Goal: Task Accomplishment & Management: Use online tool/utility

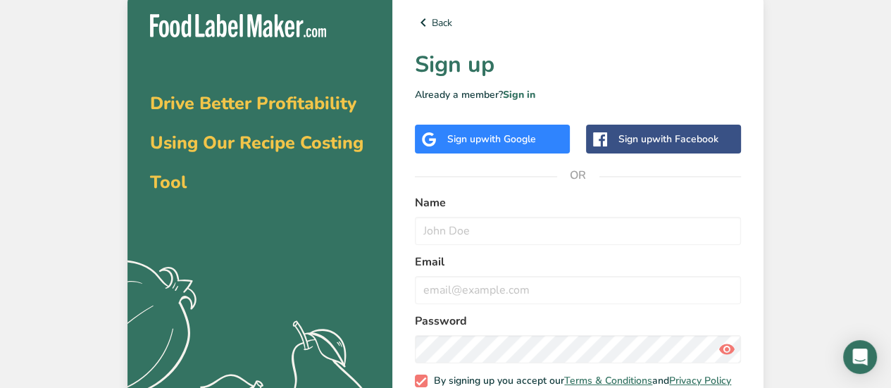
click at [514, 143] on span "with Google" at bounding box center [508, 138] width 55 height 13
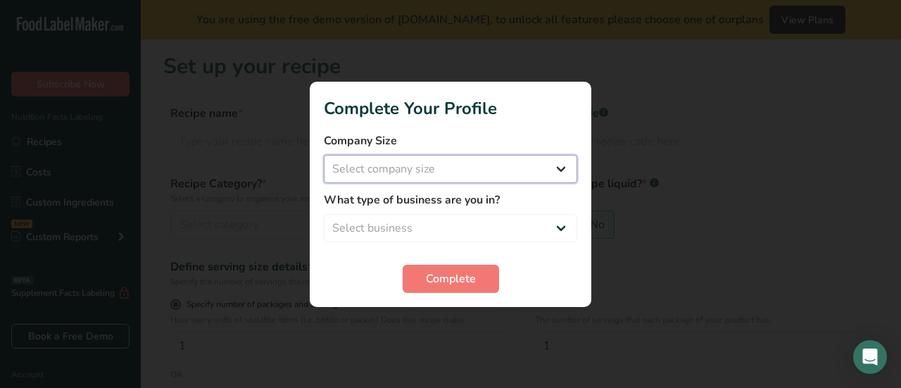
click at [429, 171] on select "Select company size Fewer than 10 Employees 10 to 50 Employees 51 to 500 Employ…" at bounding box center [450, 169] width 253 height 28
select select "1"
click at [324, 155] on select "Select company size Fewer than 10 Employees 10 to 50 Employees 51 to 500 Employ…" at bounding box center [450, 169] width 253 height 28
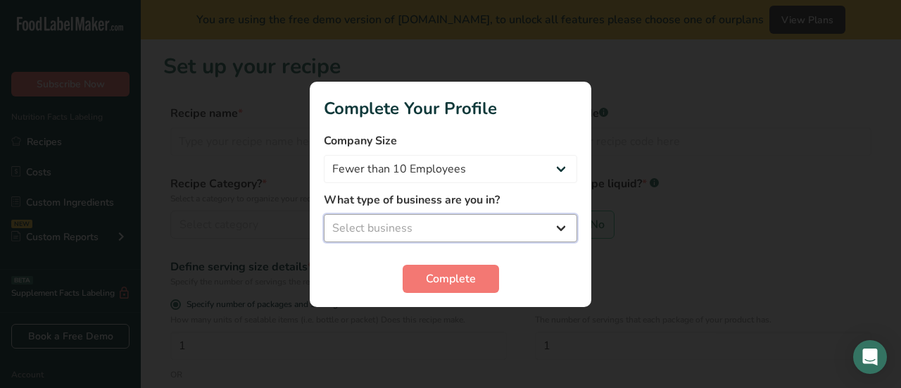
click at [422, 221] on select "Select business" at bounding box center [450, 228] width 253 height 28
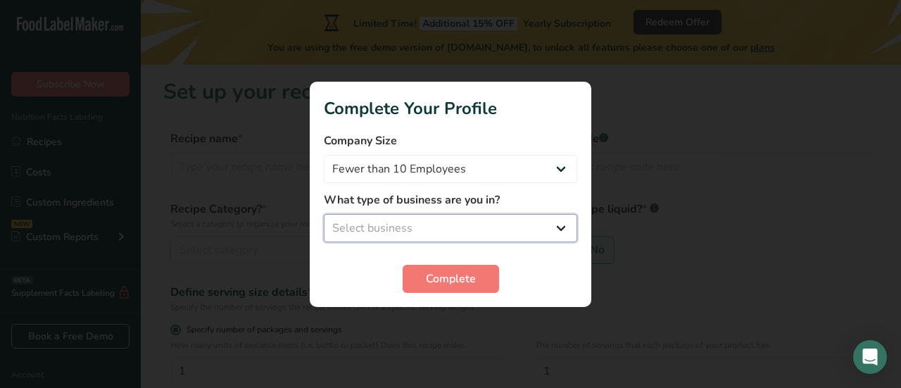
click at [422, 234] on select "Select business" at bounding box center [450, 228] width 253 height 28
click at [534, 229] on select "Select business Packaged Food Manufacturer Restaurant & Cafe Bakery Meal Plans …" at bounding box center [450, 228] width 253 height 28
select select "8"
click at [324, 214] on select "Select business Packaged Food Manufacturer Restaurant & Cafe Bakery Meal Plans …" at bounding box center [450, 228] width 253 height 28
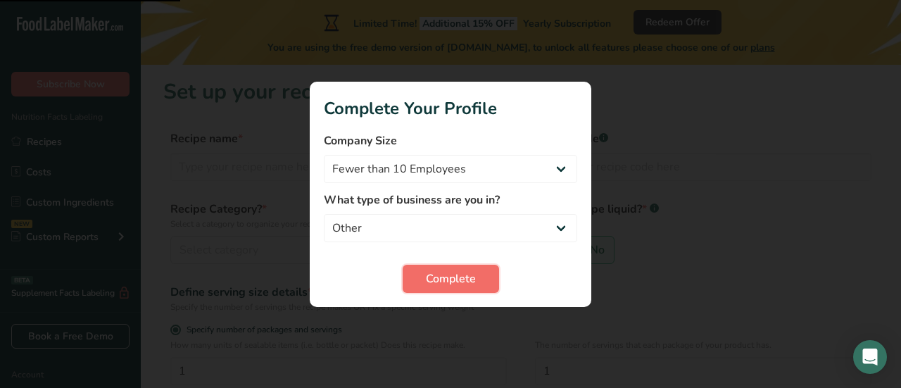
click at [432, 277] on span "Complete" at bounding box center [451, 278] width 50 height 17
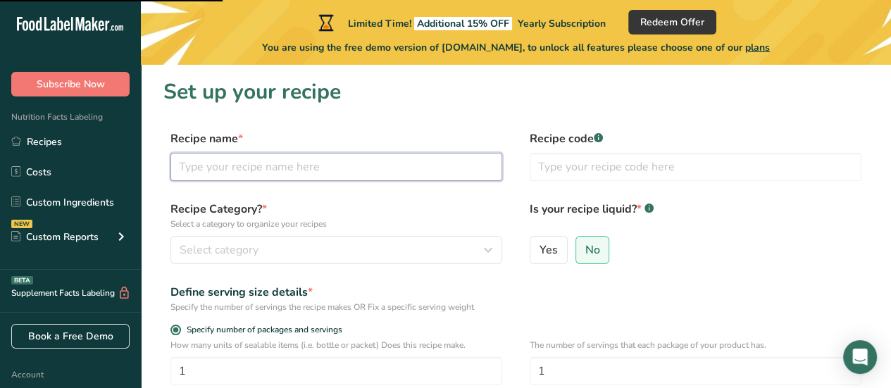
click at [303, 168] on input "text" at bounding box center [336, 167] width 332 height 28
type input "Corned beef"
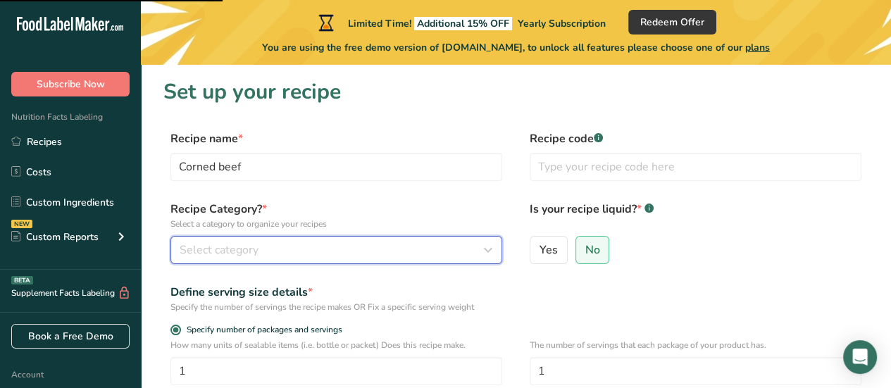
click at [234, 249] on span "Select category" at bounding box center [219, 249] width 79 height 17
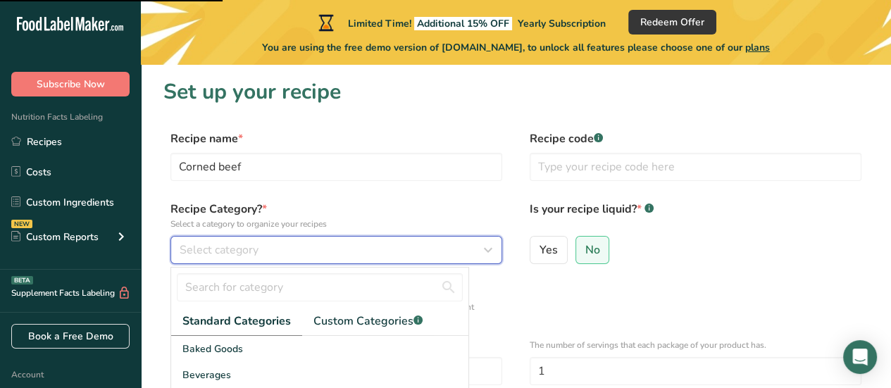
click at [274, 247] on div "Select category" at bounding box center [332, 249] width 305 height 17
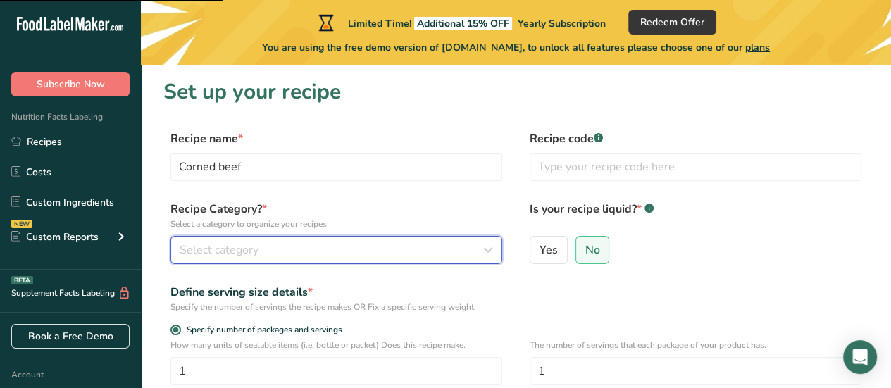
click at [393, 247] on div "Select category" at bounding box center [332, 249] width 305 height 17
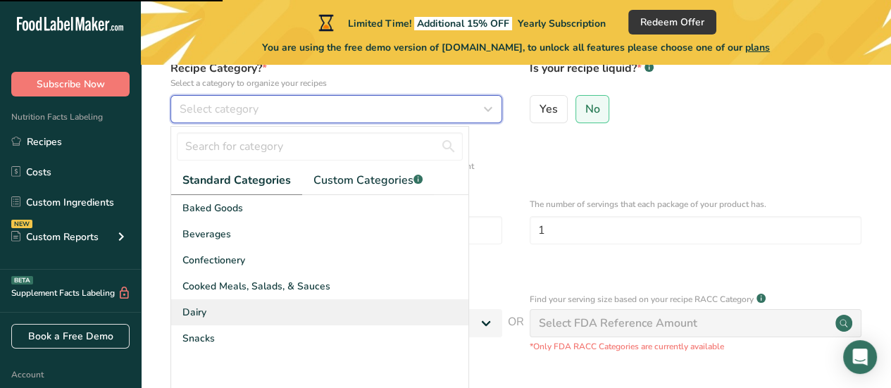
scroll to position [211, 0]
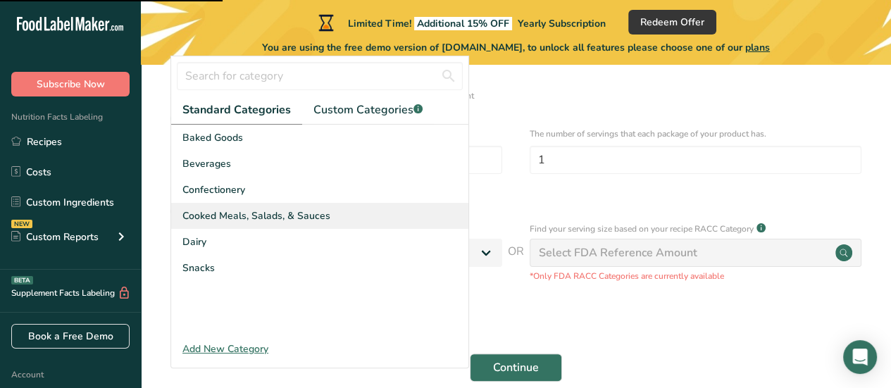
click at [265, 219] on span "Cooked Meals, Salads, & Sauces" at bounding box center [256, 215] width 148 height 15
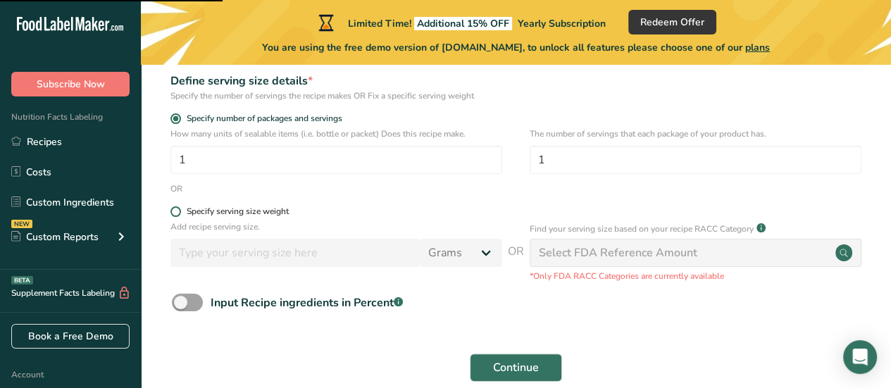
click at [252, 215] on div "Specify serving size weight" at bounding box center [238, 211] width 102 height 11
click at [180, 215] on input "Specify serving size weight" at bounding box center [174, 211] width 9 height 9
radio input "true"
radio input "false"
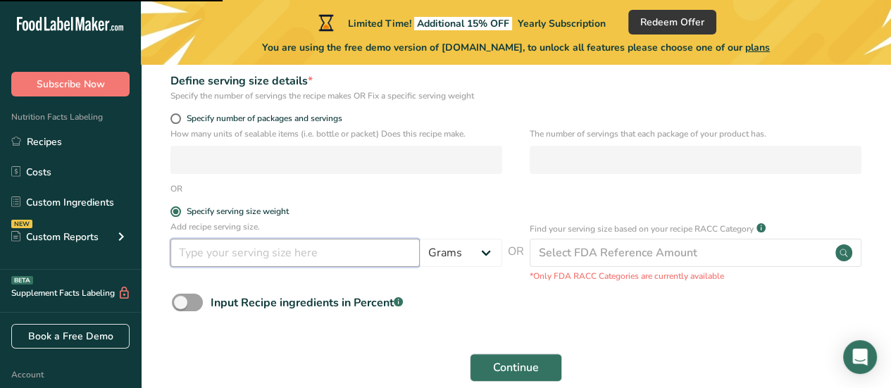
click at [254, 248] on input "number" at bounding box center [294, 253] width 249 height 28
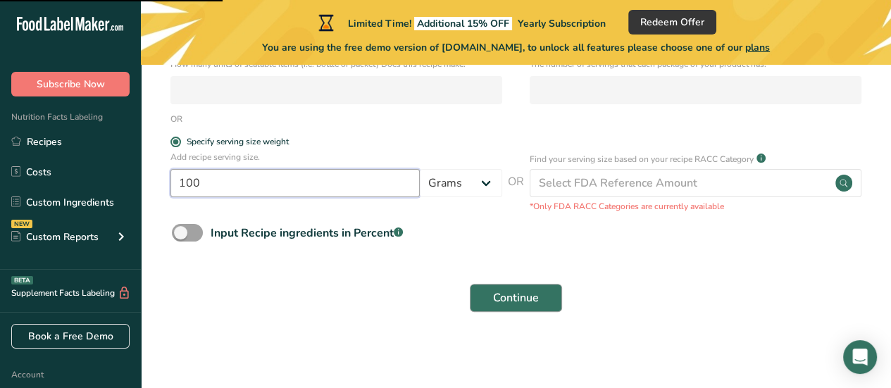
type input "100"
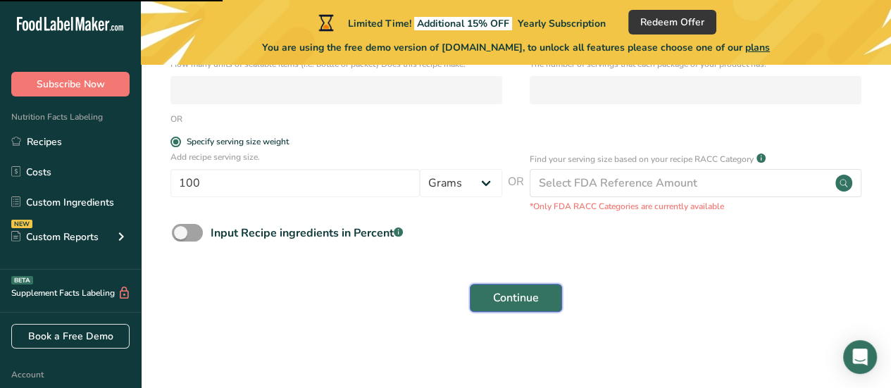
click at [493, 291] on span "Continue" at bounding box center [516, 297] width 46 height 17
